Goal: Navigation & Orientation: Find specific page/section

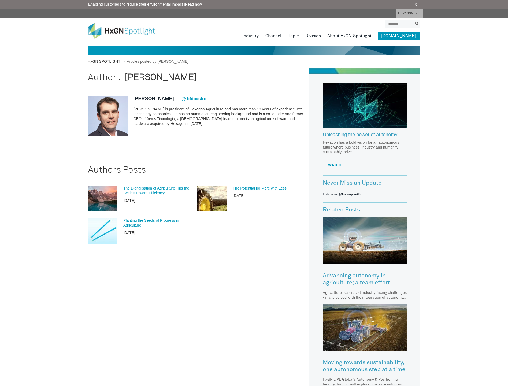
click at [116, 60] on link "HxGN SPOTLIGHT" at bounding box center [105, 61] width 35 height 4
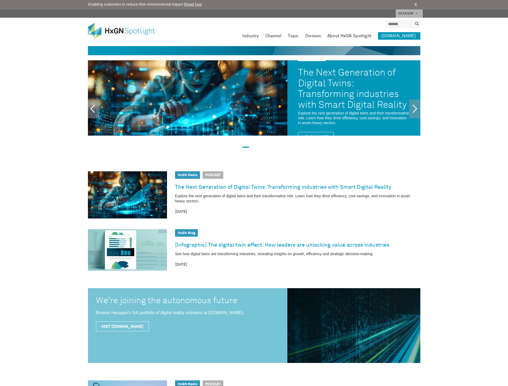
drag, startPoint x: 60, startPoint y: 188, endPoint x: 62, endPoint y: 127, distance: 60.9
